Goal: Find contact information: Find contact information

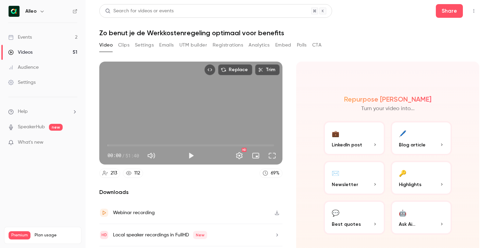
click at [37, 36] on link "Events 2" at bounding box center [43, 37] width 86 height 15
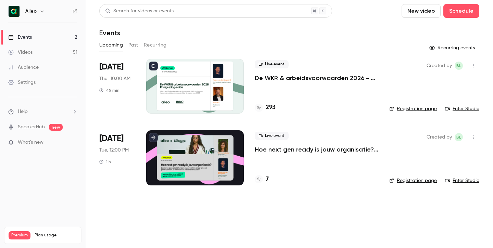
click at [268, 109] on h4 "293" at bounding box center [271, 107] width 10 height 9
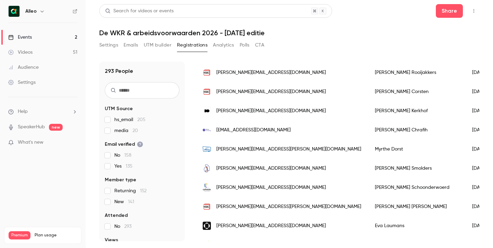
scroll to position [65, 0]
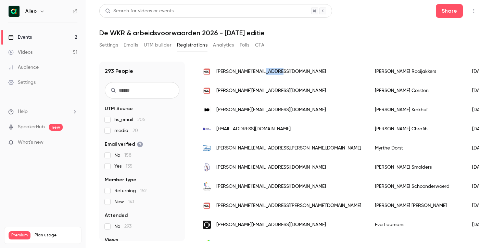
drag, startPoint x: 283, startPoint y: 72, endPoint x: 260, endPoint y: 73, distance: 22.6
click at [260, 73] on div "[PERSON_NAME][EMAIL_ADDRESS][DOMAIN_NAME]" at bounding box center [282, 71] width 172 height 19
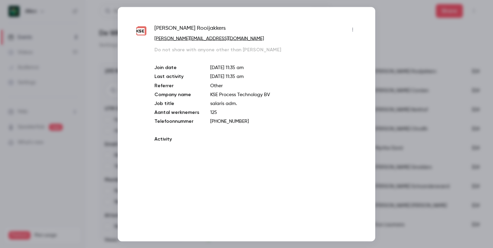
copy span "[DOMAIN_NAME]"
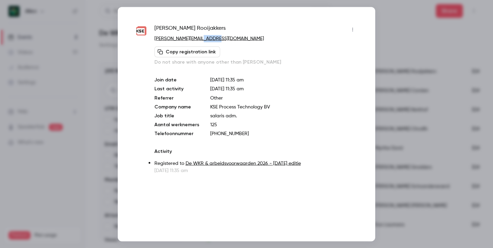
drag, startPoint x: 217, startPoint y: 36, endPoint x: 198, endPoint y: 36, distance: 18.8
click at [198, 36] on p "[PERSON_NAME][EMAIL_ADDRESS][DOMAIN_NAME]" at bounding box center [256, 38] width 204 height 7
copy link "[DOMAIN_NAME]"
click at [381, 62] on div at bounding box center [246, 124] width 493 height 248
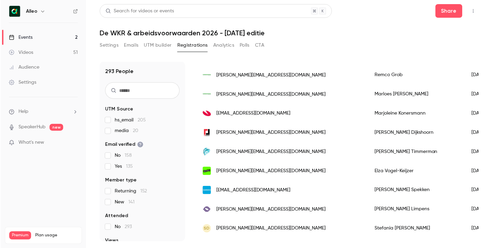
scroll to position [436, 0]
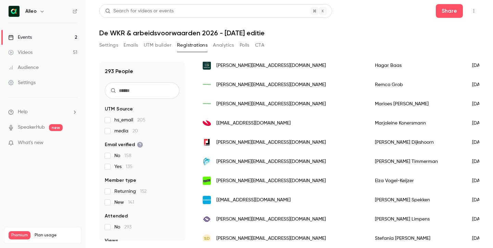
click at [41, 43] on link "Events 2" at bounding box center [43, 37] width 86 height 15
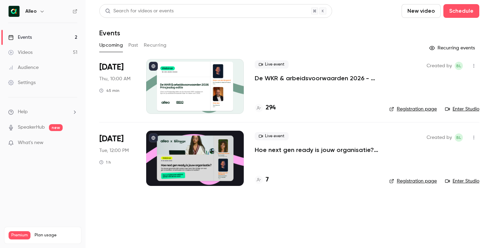
click at [51, 38] on link "Events 2" at bounding box center [43, 37] width 86 height 15
